Goal: Find specific page/section: Find specific page/section

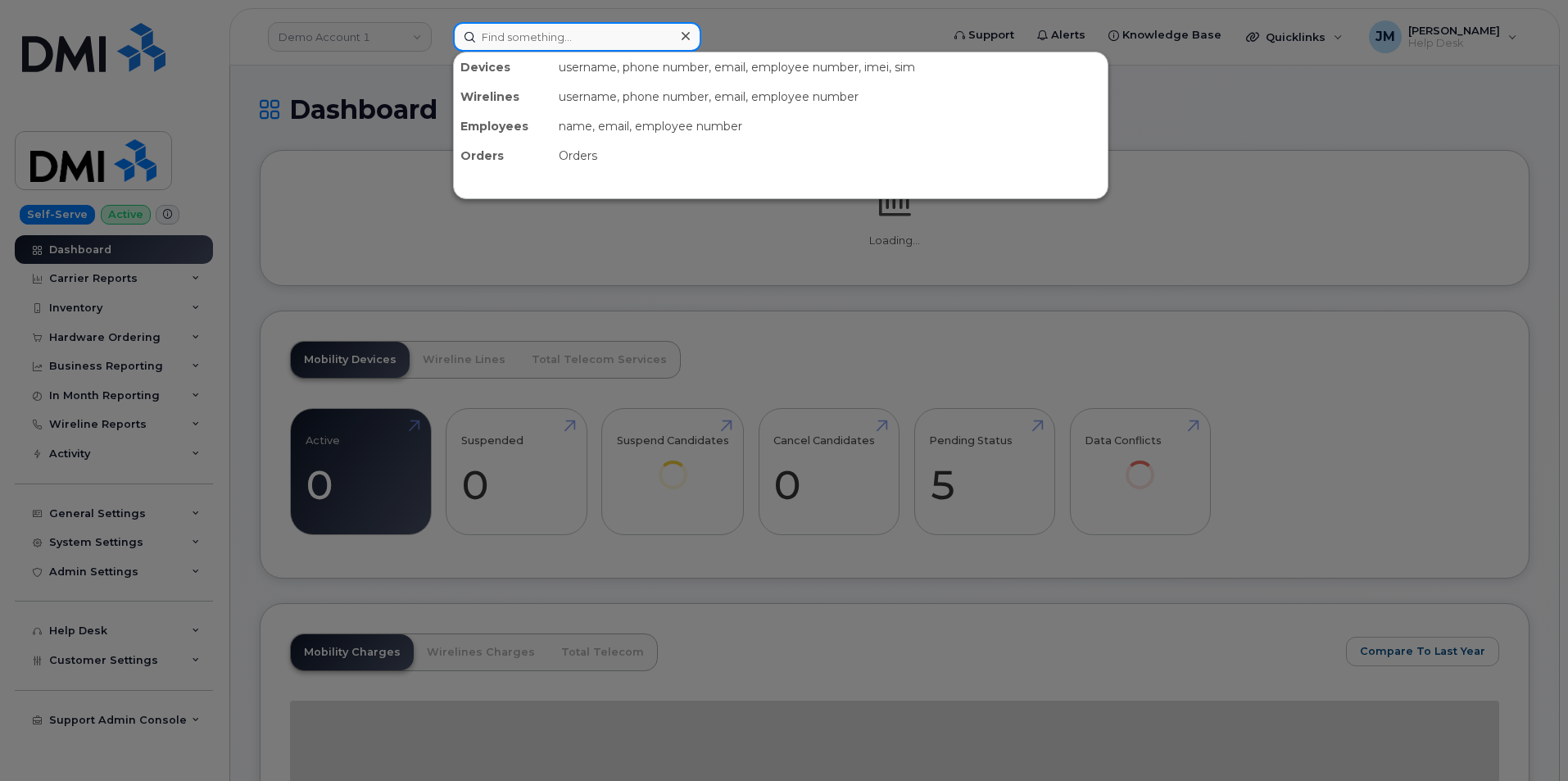
click at [554, 35] on input at bounding box center [577, 37] width 249 height 29
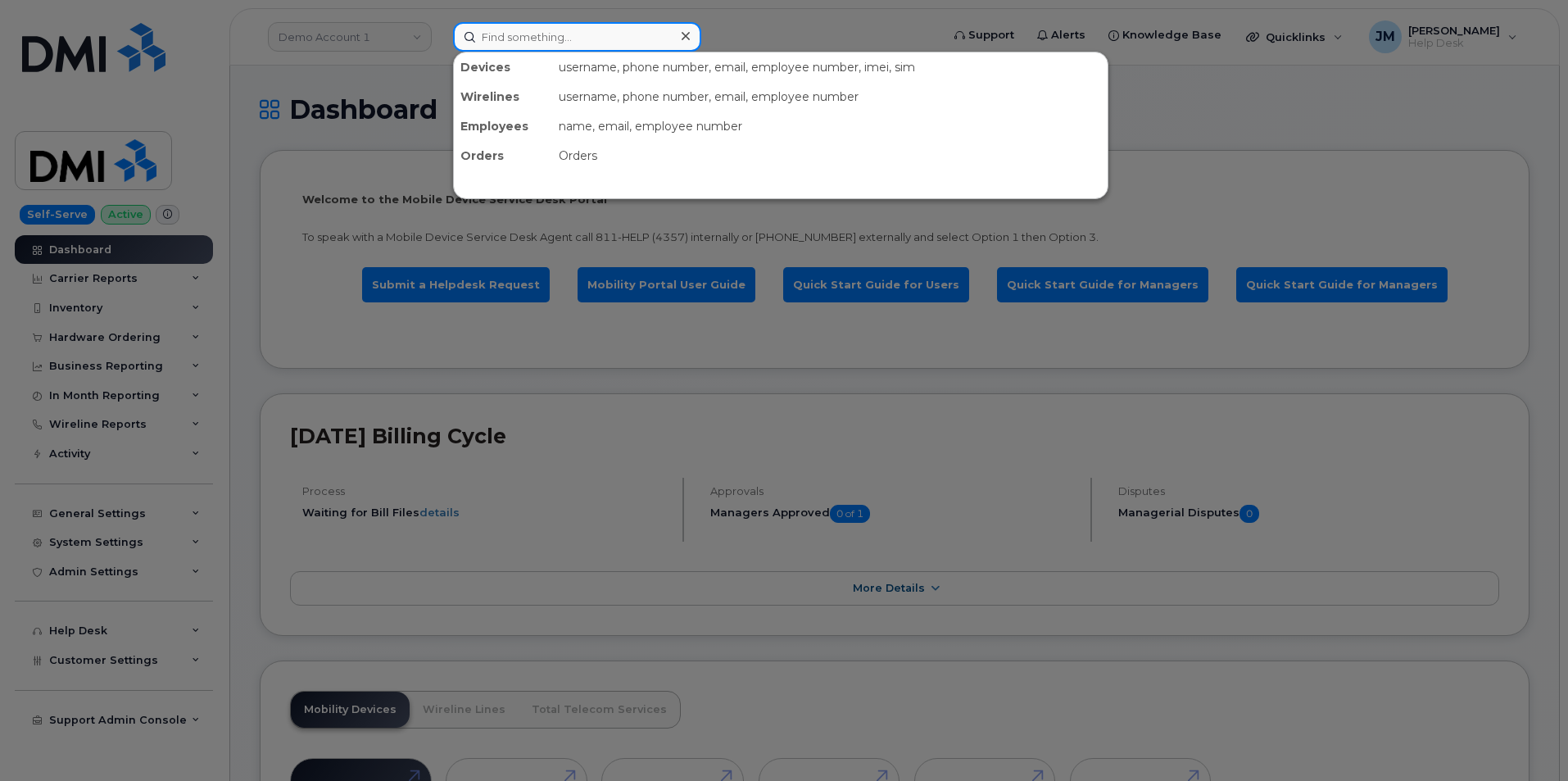
paste input "9132382431"
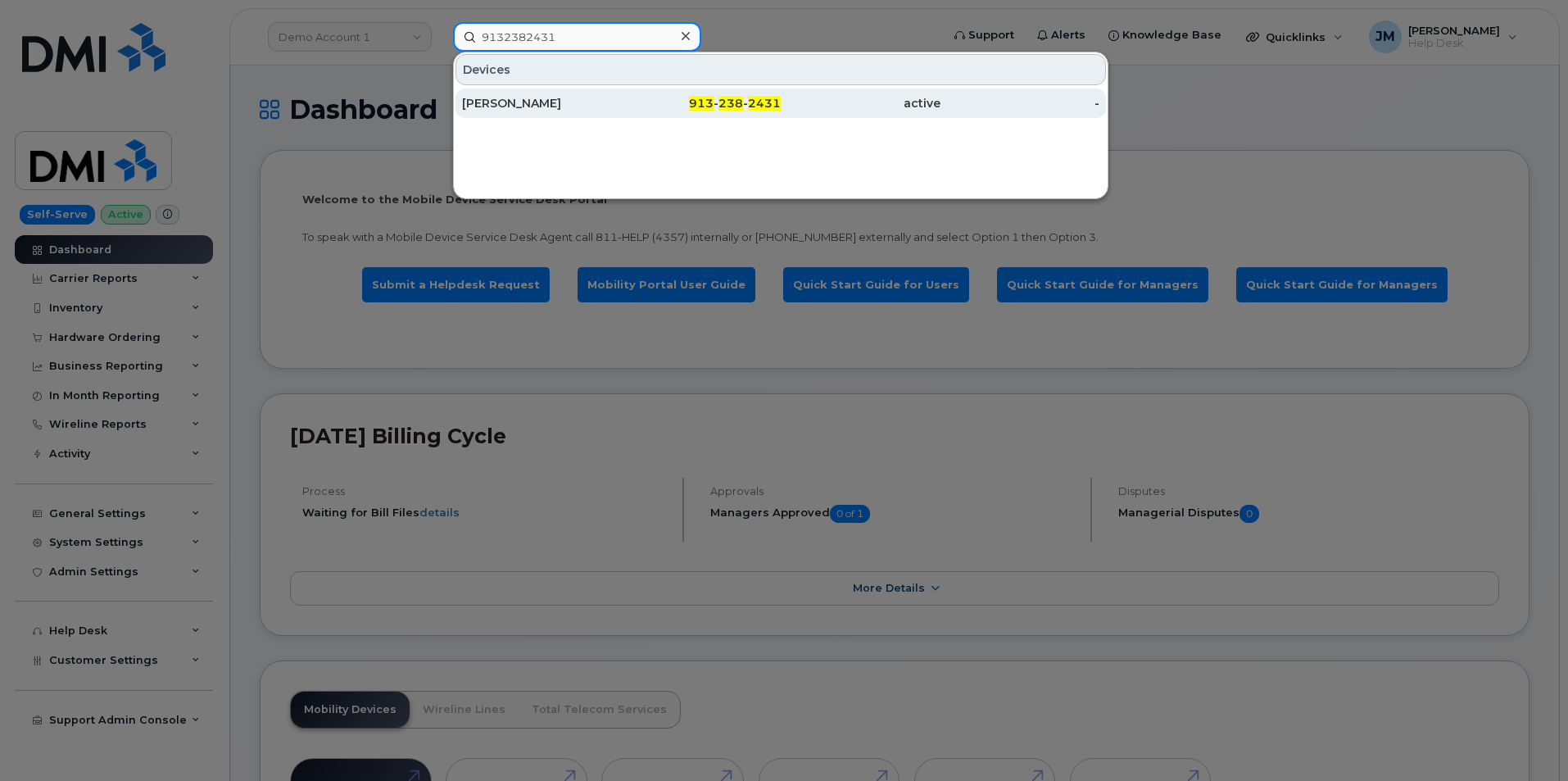
type input "9132382431"
click at [502, 104] on div "[PERSON_NAME]" at bounding box center [542, 103] width 160 height 17
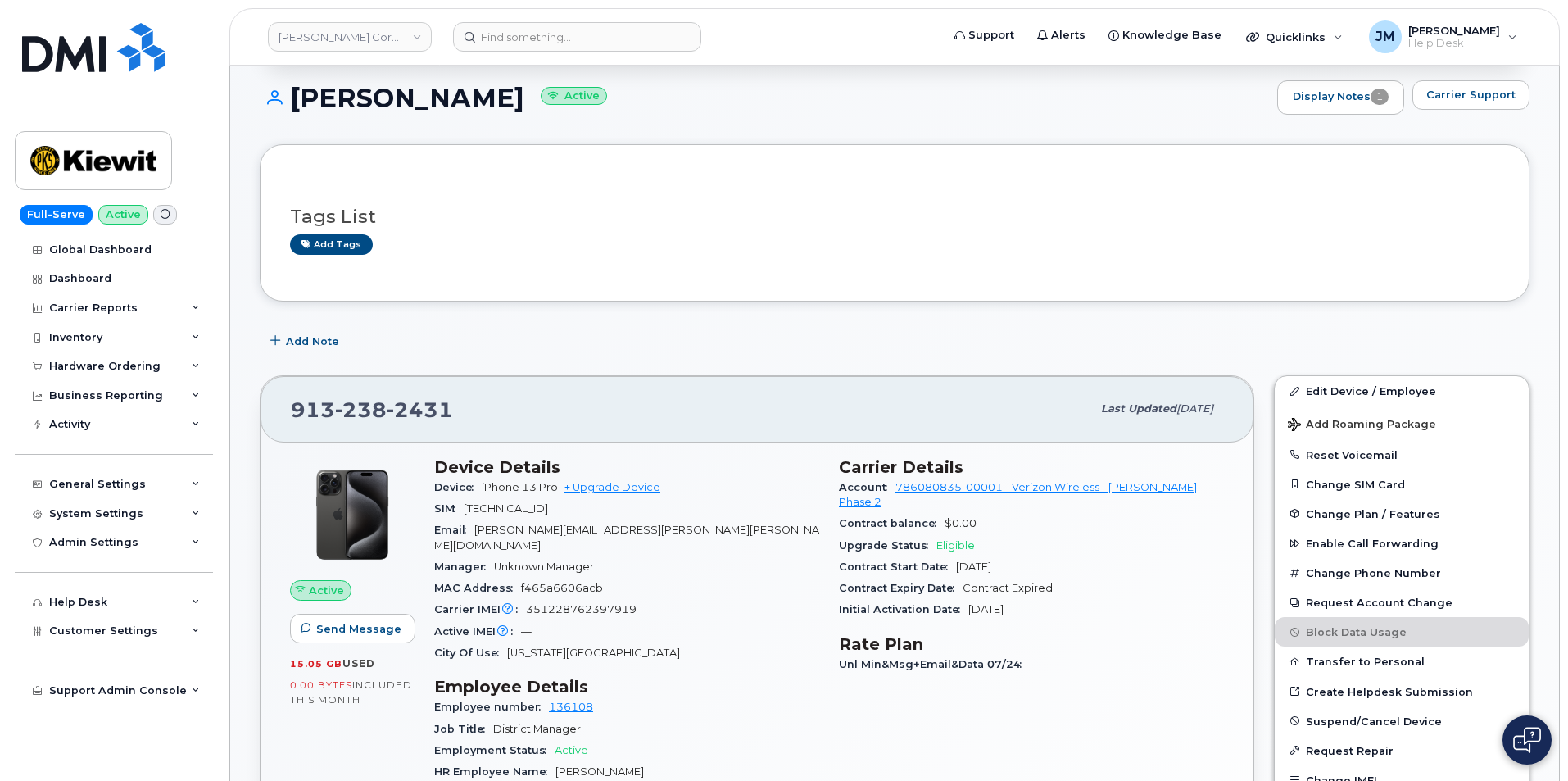
scroll to position [164, 0]
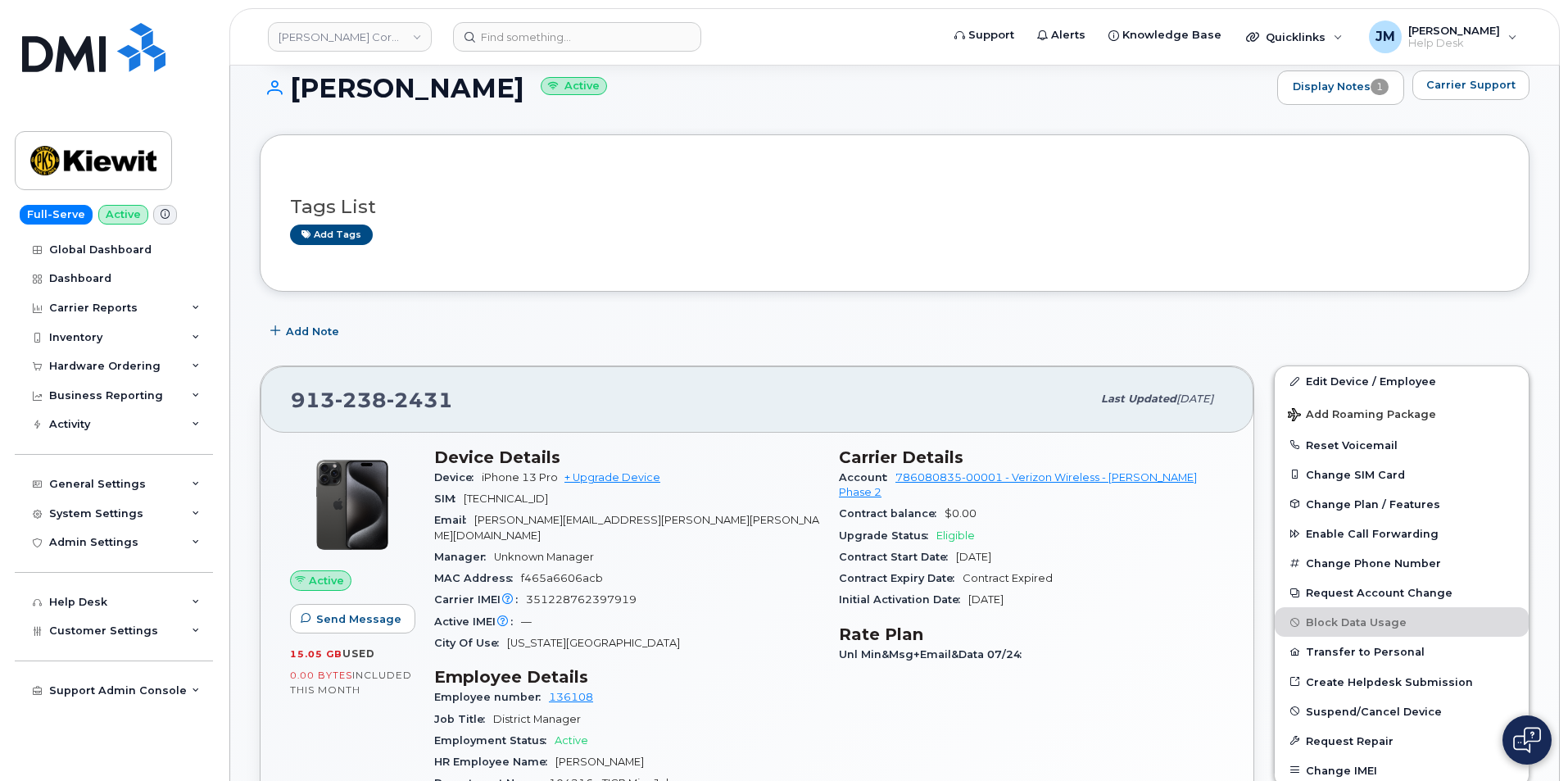
drag, startPoint x: 502, startPoint y: 86, endPoint x: 306, endPoint y: 96, distance: 196.3
click at [286, 100] on h1 "[PERSON_NAME] Active" at bounding box center [765, 88] width 1010 height 28
copy h1 "[PERSON_NAME]"
